Goal: Information Seeking & Learning: Learn about a topic

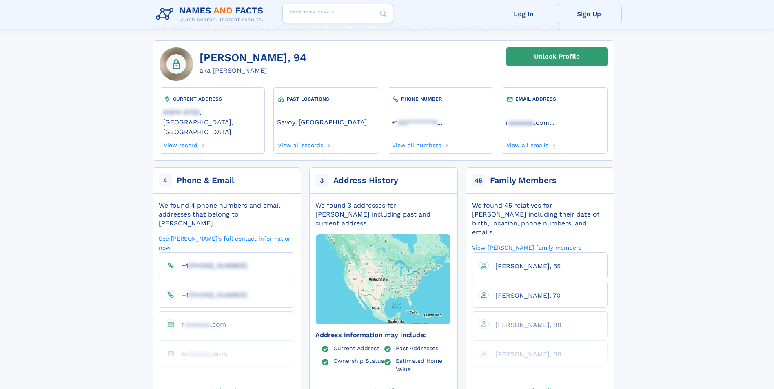
scroll to position [73, 0]
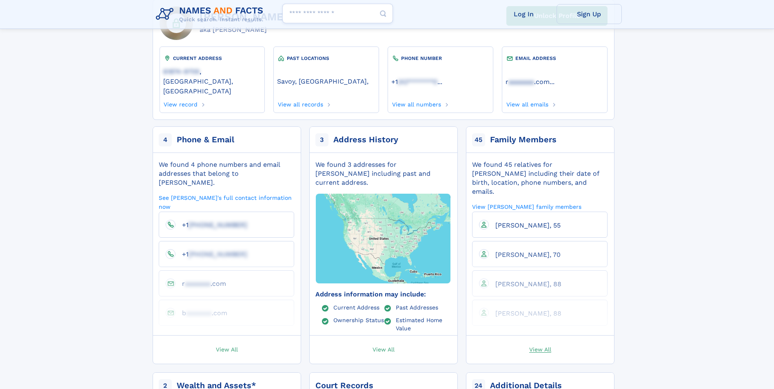
click at [534, 346] on span "View All" at bounding box center [540, 349] width 22 height 7
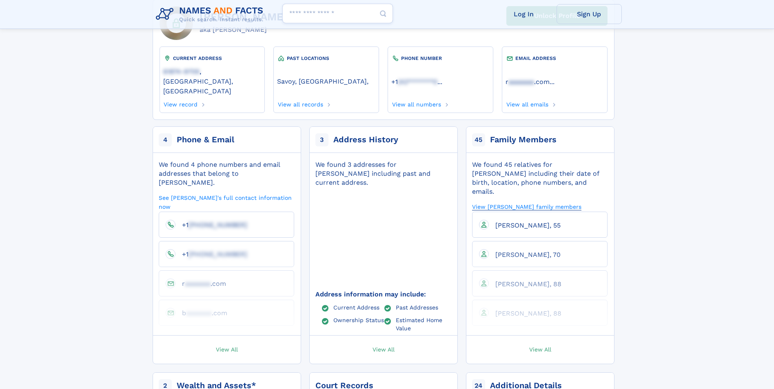
click at [558, 203] on link "View [PERSON_NAME] family members" at bounding box center [526, 207] width 109 height 8
